Goal: Information Seeking & Learning: Learn about a topic

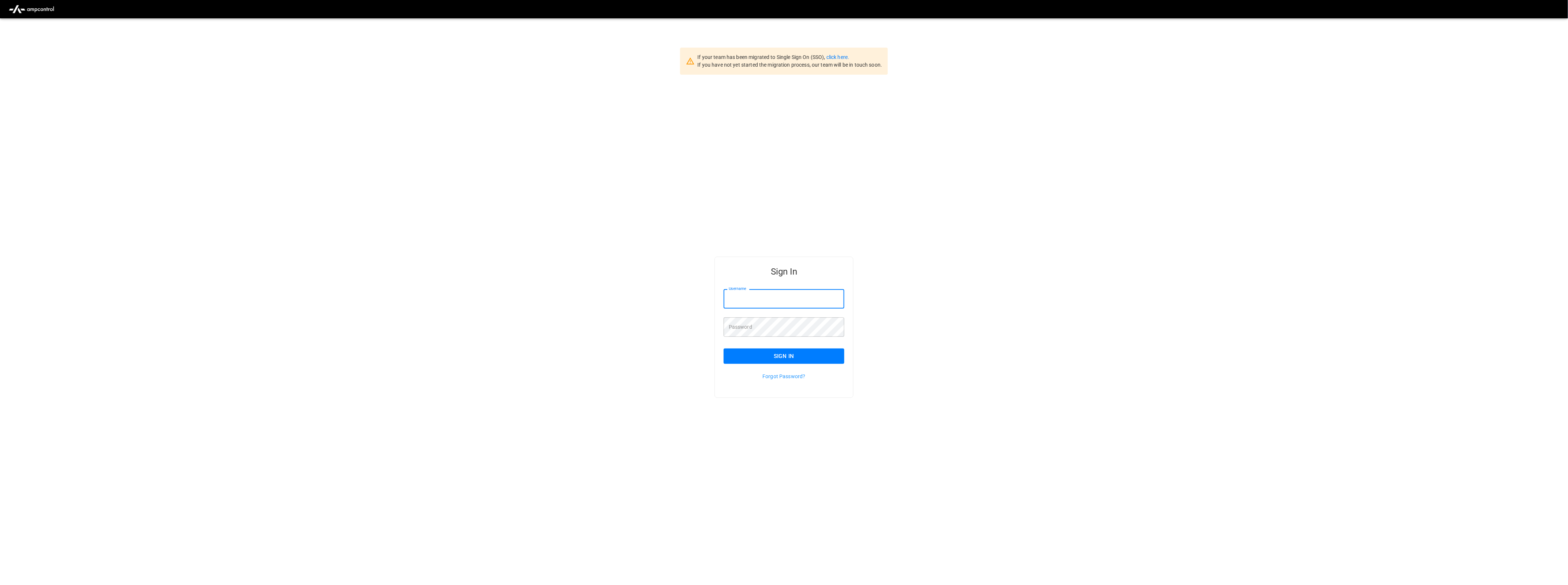
click at [775, 299] on input "Username" at bounding box center [784, 299] width 120 height 20
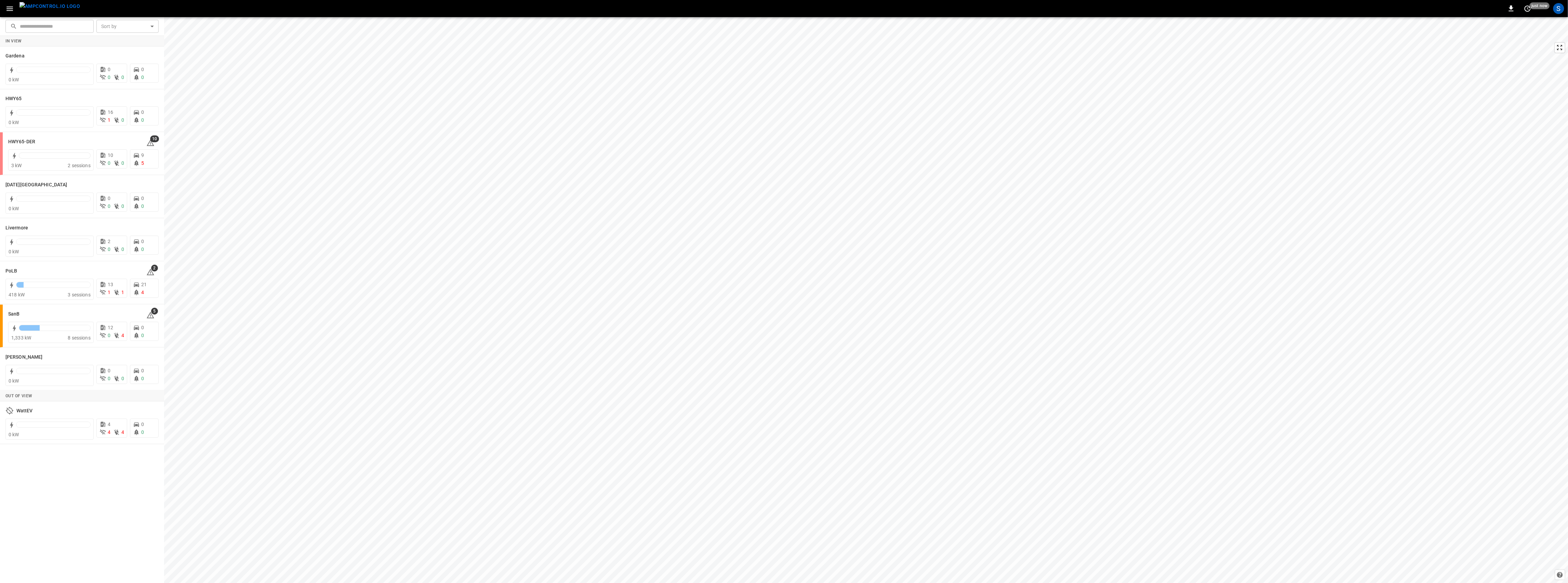
click at [7, 6] on icon "button" at bounding box center [10, 9] width 9 height 9
click at [35, 352] on div "Support" at bounding box center [43, 351] width 47 height 7
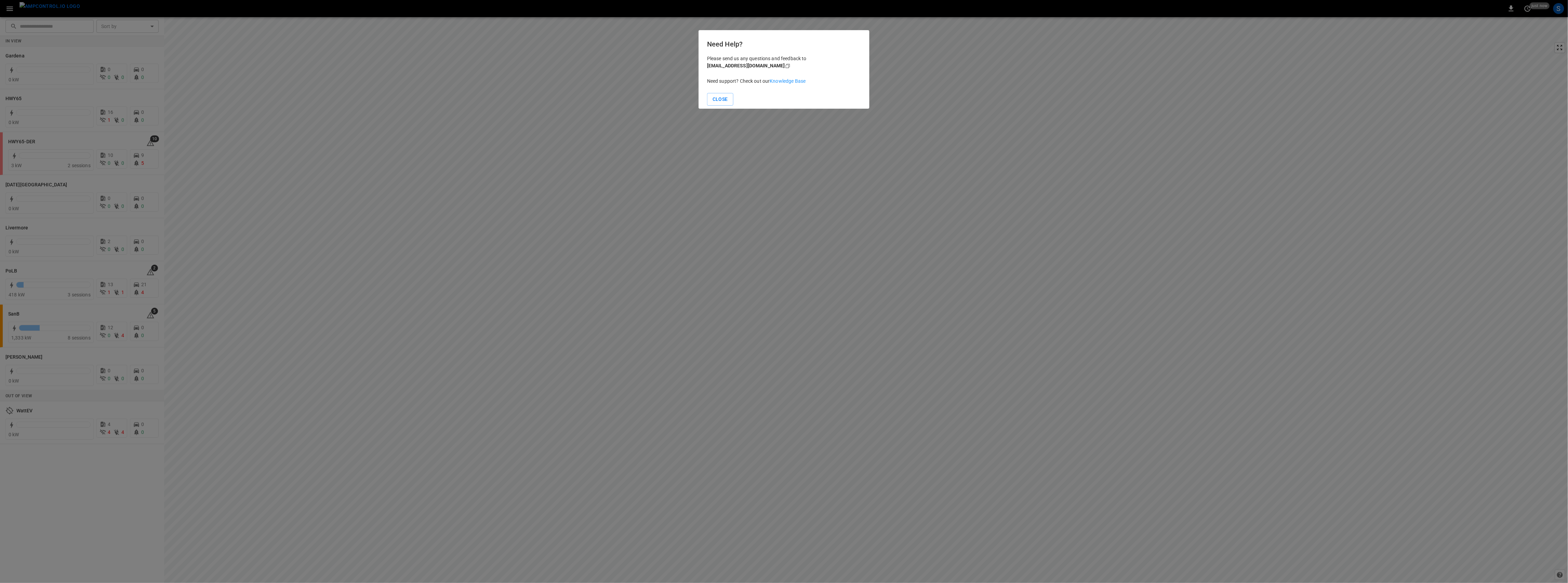
click at [792, 82] on link "Knowledge Base" at bounding box center [788, 81] width 36 height 5
